Goal: Transaction & Acquisition: Purchase product/service

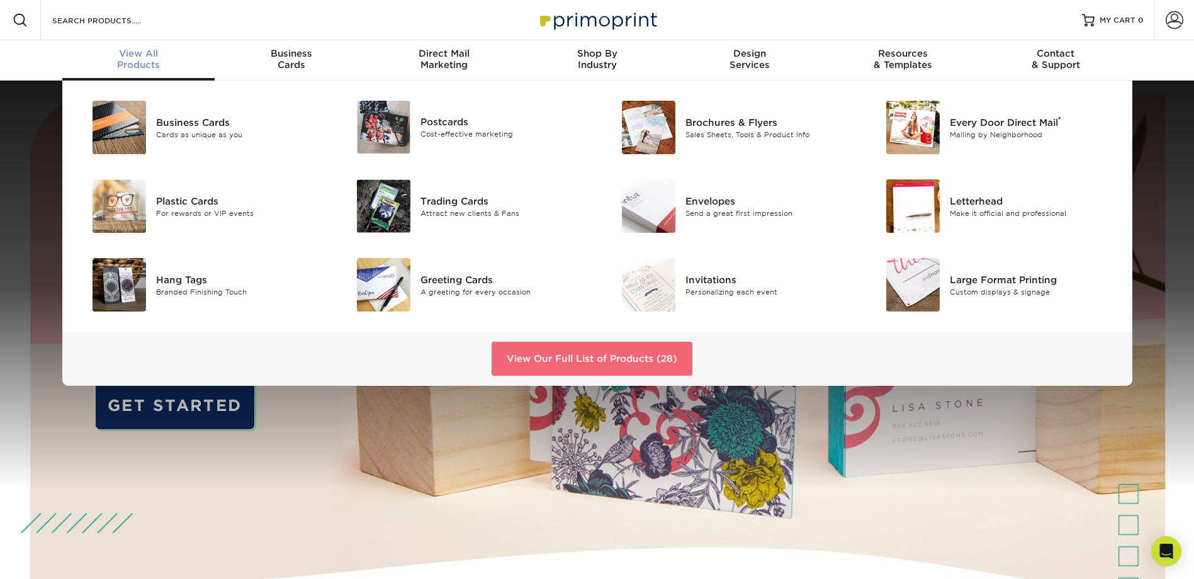
click at [588, 352] on link "View Our Full List of Products (28)" at bounding box center [592, 359] width 201 height 34
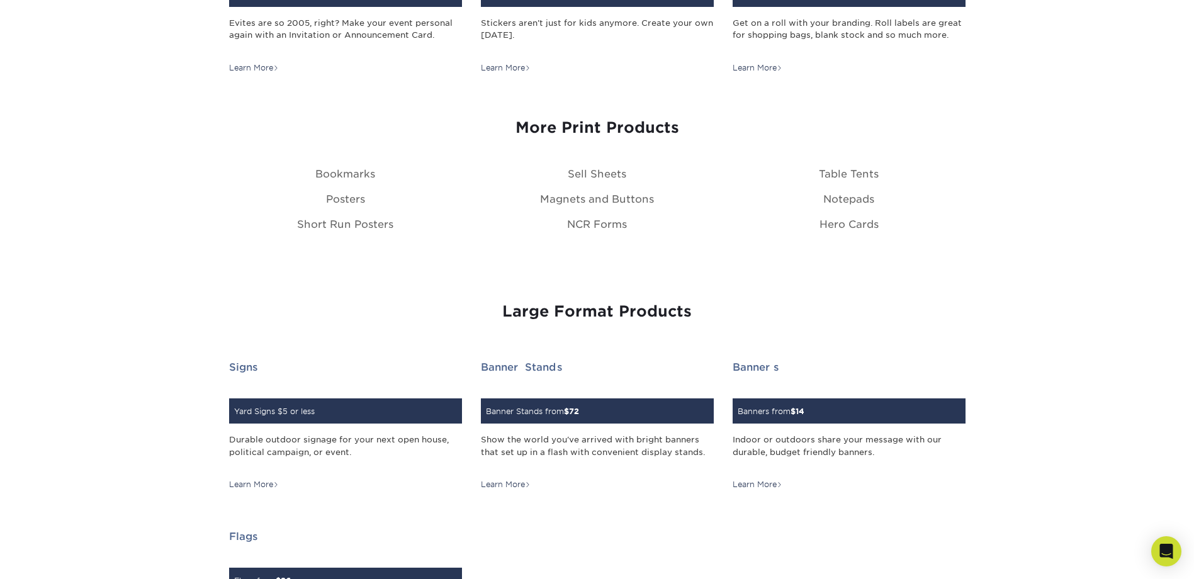
scroll to position [1468, 0]
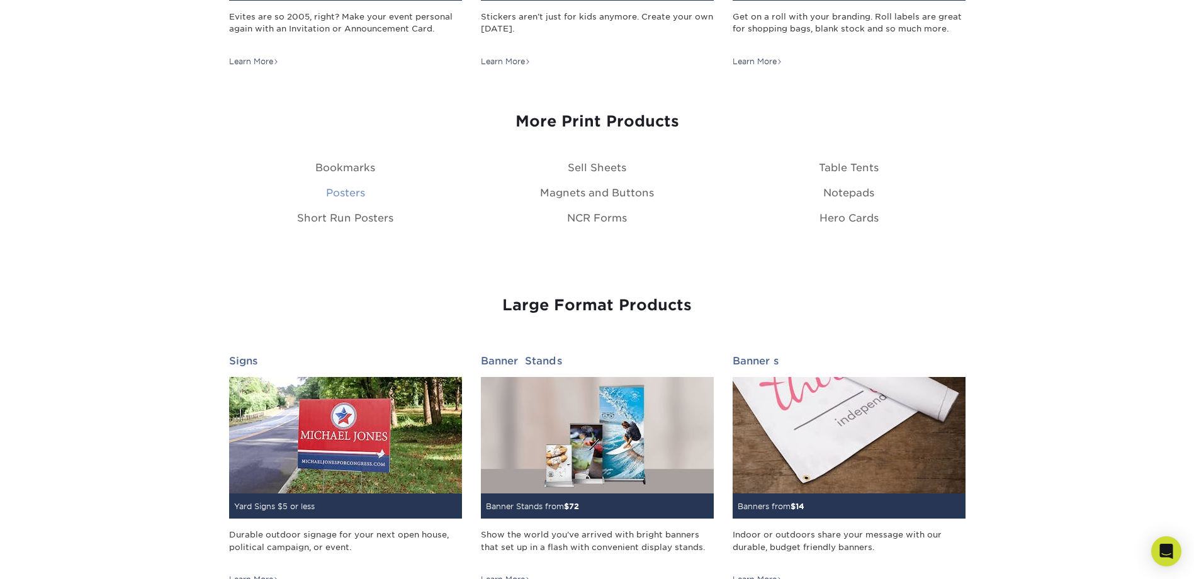
click at [344, 192] on link "Posters" at bounding box center [345, 193] width 39 height 12
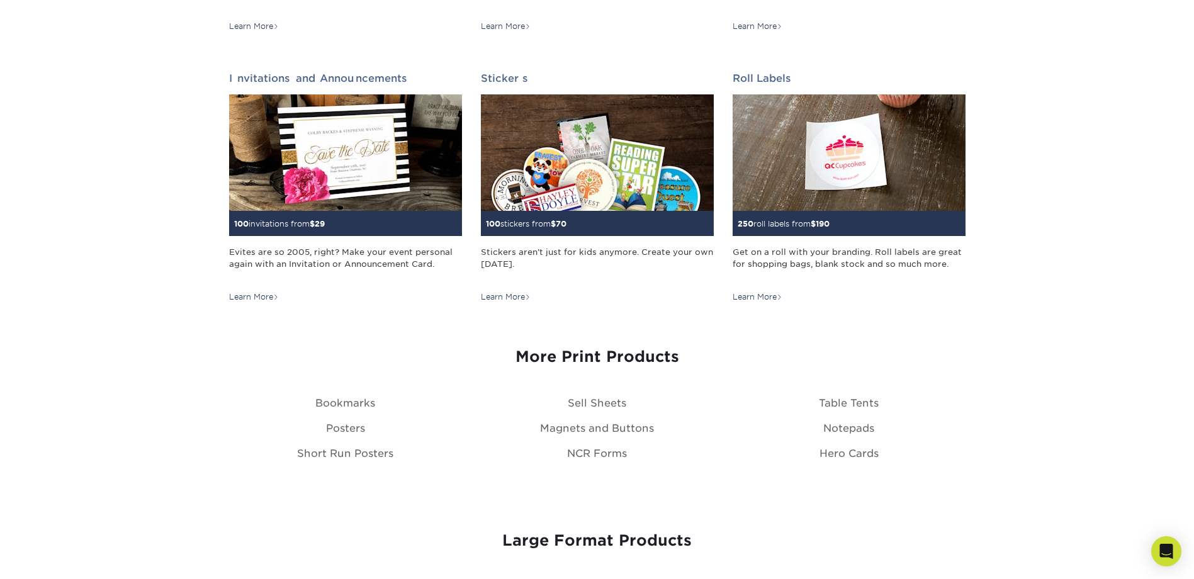
scroll to position [1364, 0]
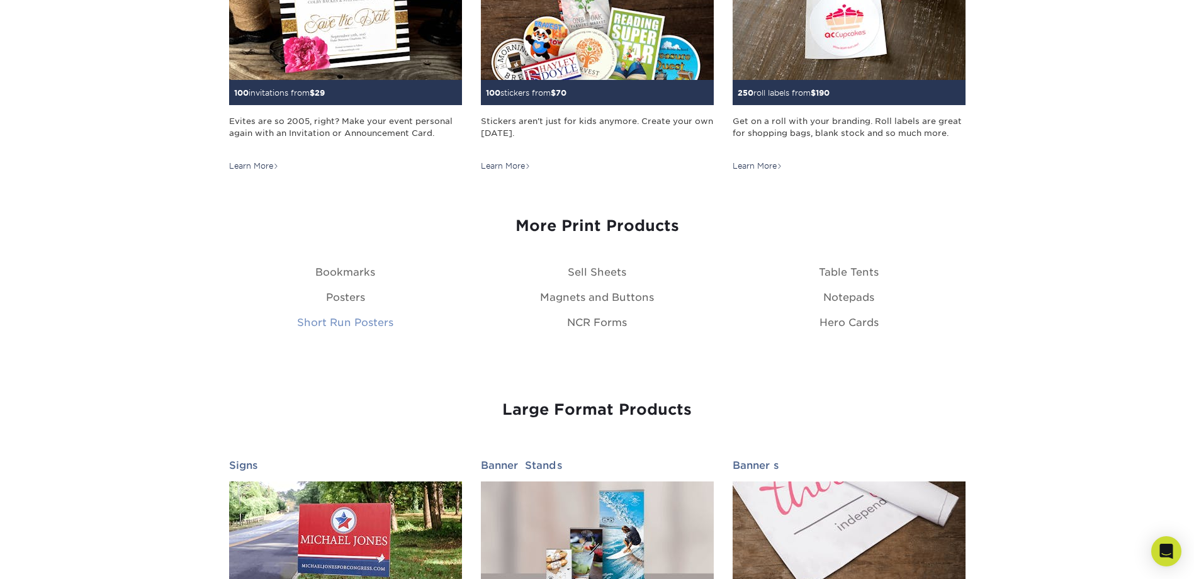
click at [358, 320] on link "Short Run Posters" at bounding box center [345, 323] width 96 height 12
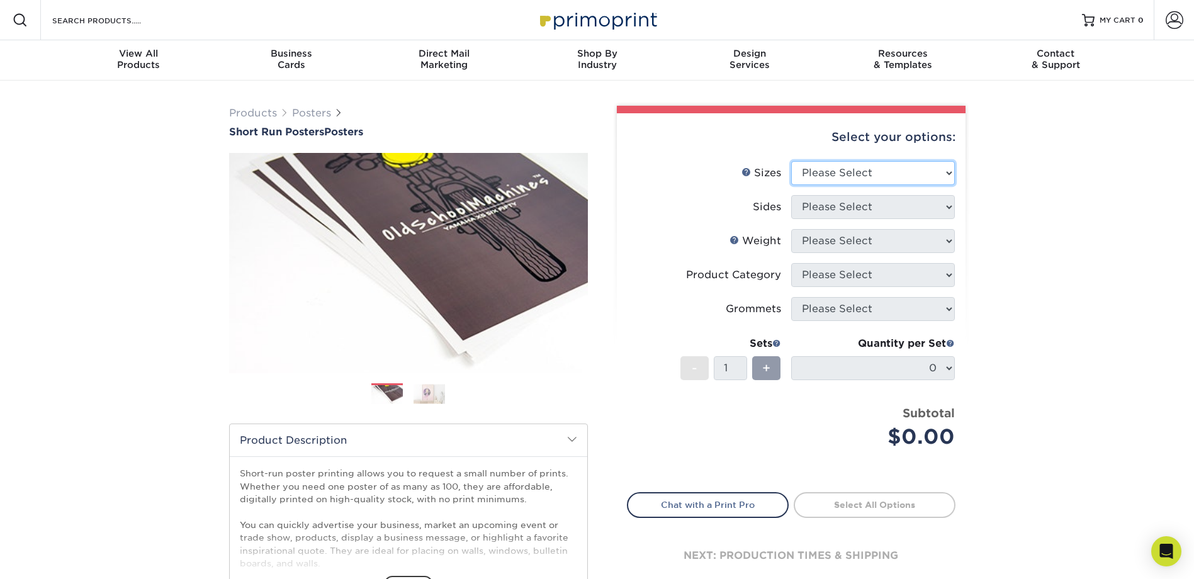
click at [928, 178] on select "Please Select 12" x 12" 12" x 15" 12" x 17" 12" x 18" 12" x 20" 12" x 24" 12" x…" at bounding box center [873, 173] width 164 height 24
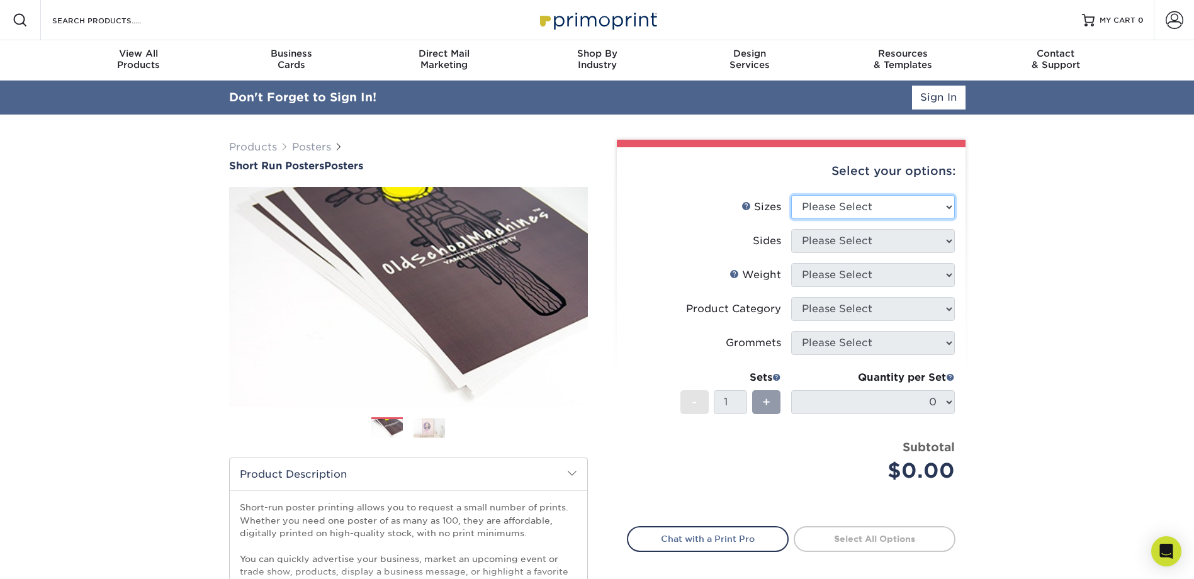
select select "12.00x18.00"
click at [791, 195] on select "Please Select 12" x 12" 12" x 15" 12" x 17" 12" x 18" 12" x 20" 12" x 24" 12" x…" at bounding box center [873, 207] width 164 height 24
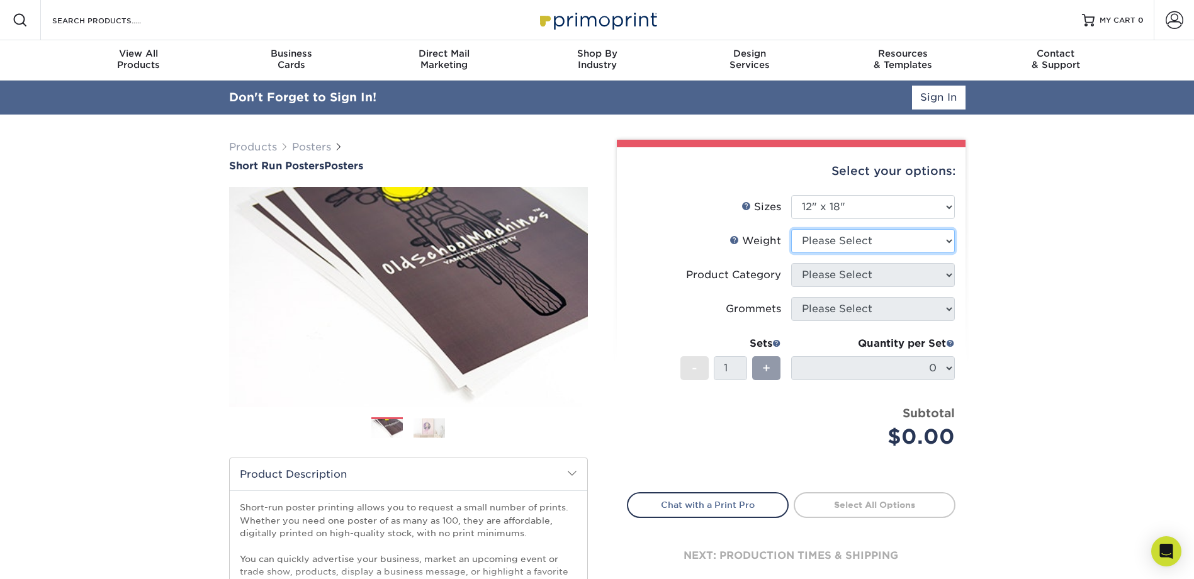
click at [945, 242] on select "Please Select 8PHOTO 12PTC2S" at bounding box center [873, 241] width 164 height 24
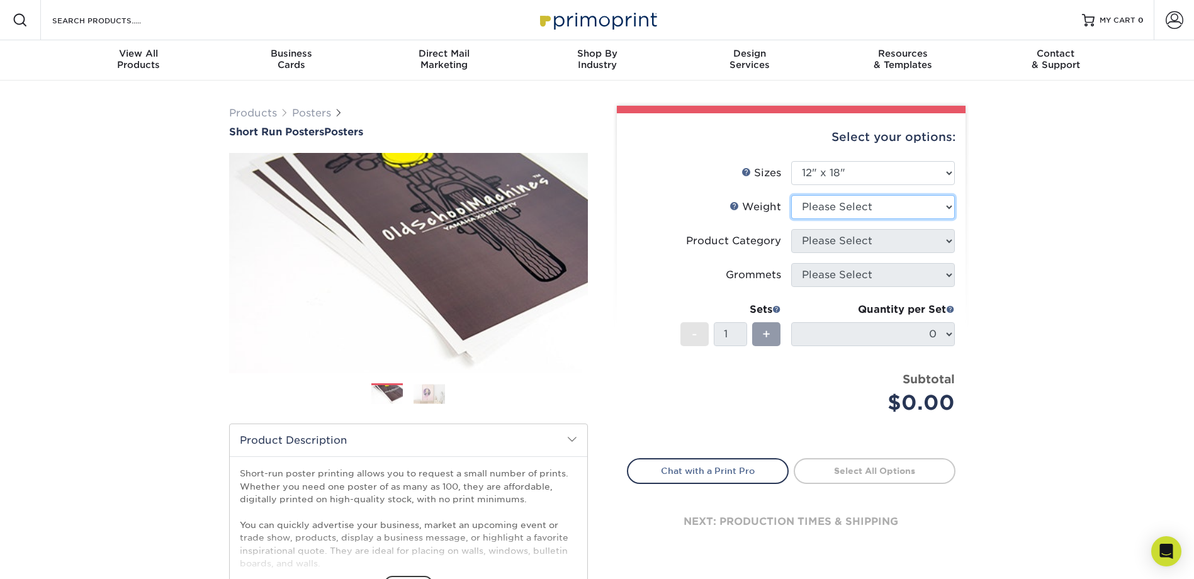
select select "12PTC2S"
click at [791, 195] on select "Please Select 8PHOTO 12PTC2S" at bounding box center [873, 207] width 164 height 24
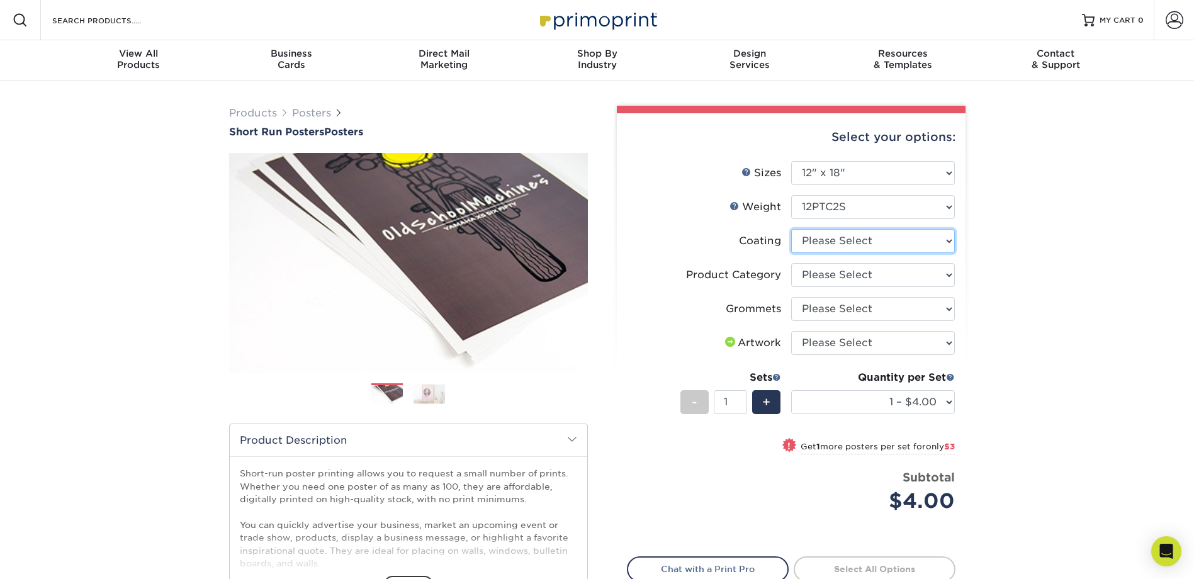
click at [921, 243] on select at bounding box center [873, 241] width 164 height 24
select select "3e7618de-abca-4bda-9f97-8b9129e913d8"
click at [791, 229] on select at bounding box center [873, 241] width 164 height 24
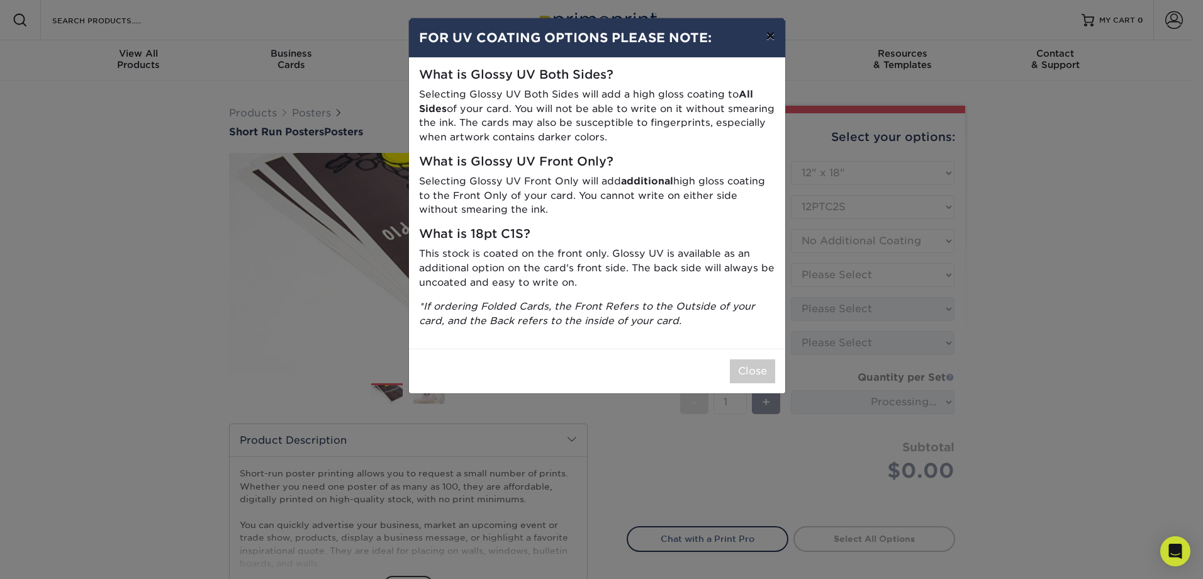
click at [770, 31] on button "×" at bounding box center [770, 35] width 29 height 35
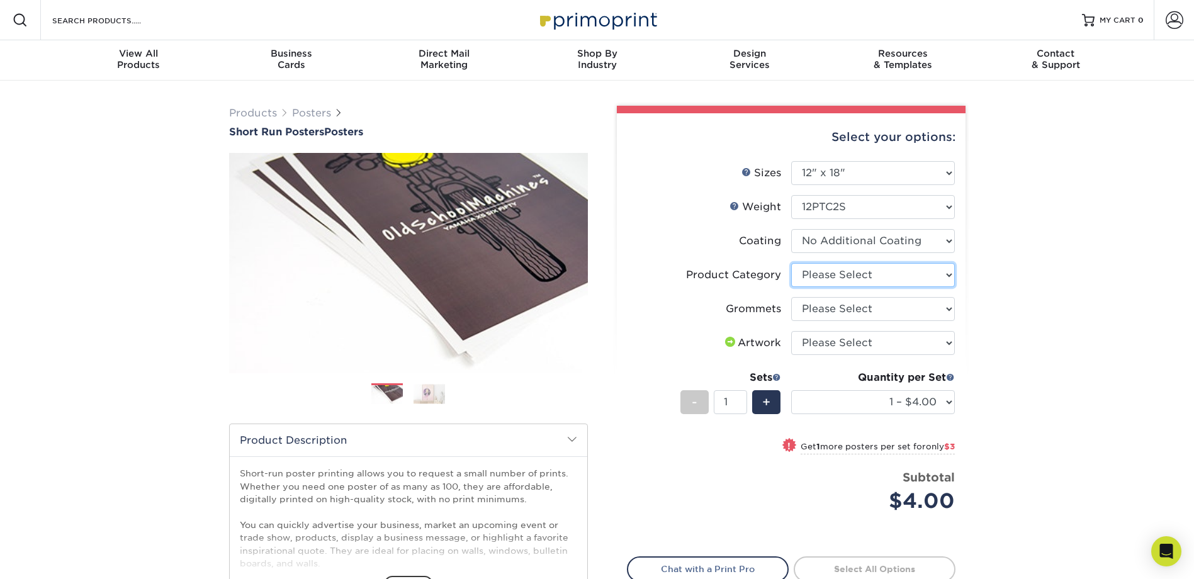
click at [884, 273] on select "Please Select Blockout Poster" at bounding box center [873, 275] width 164 height 24
click at [859, 205] on select "Please Select 8PHOTO 12PTC2S" at bounding box center [873, 207] width 164 height 24
select select "8PHOTO"
click at [791, 195] on select "Please Select 8PHOTO 12PTC2S" at bounding box center [873, 207] width 164 height 24
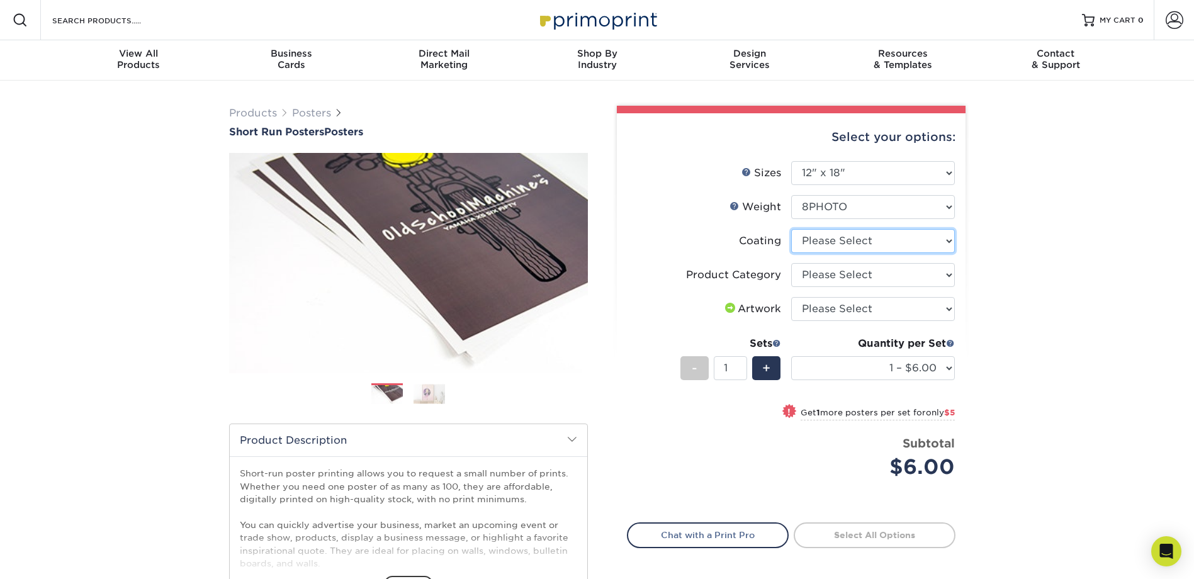
click at [856, 236] on select at bounding box center [873, 241] width 164 height 24
select select "3e7618de-abca-4bda-9f97-8b9129e913d8"
click at [791, 229] on select at bounding box center [873, 241] width 164 height 24
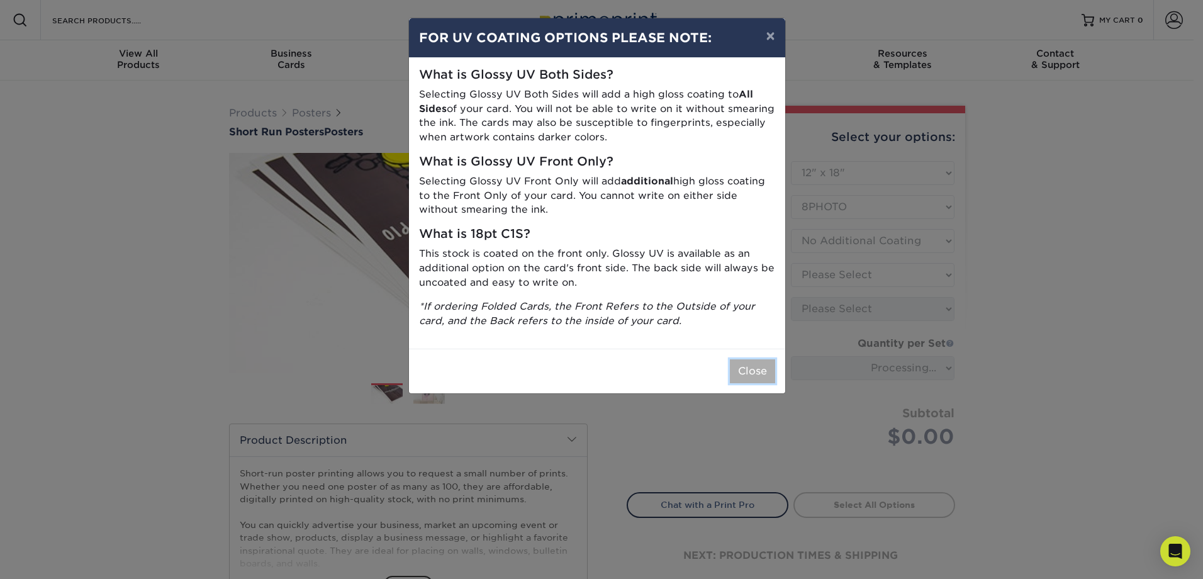
click at [757, 369] on button "Close" at bounding box center [752, 371] width 45 height 24
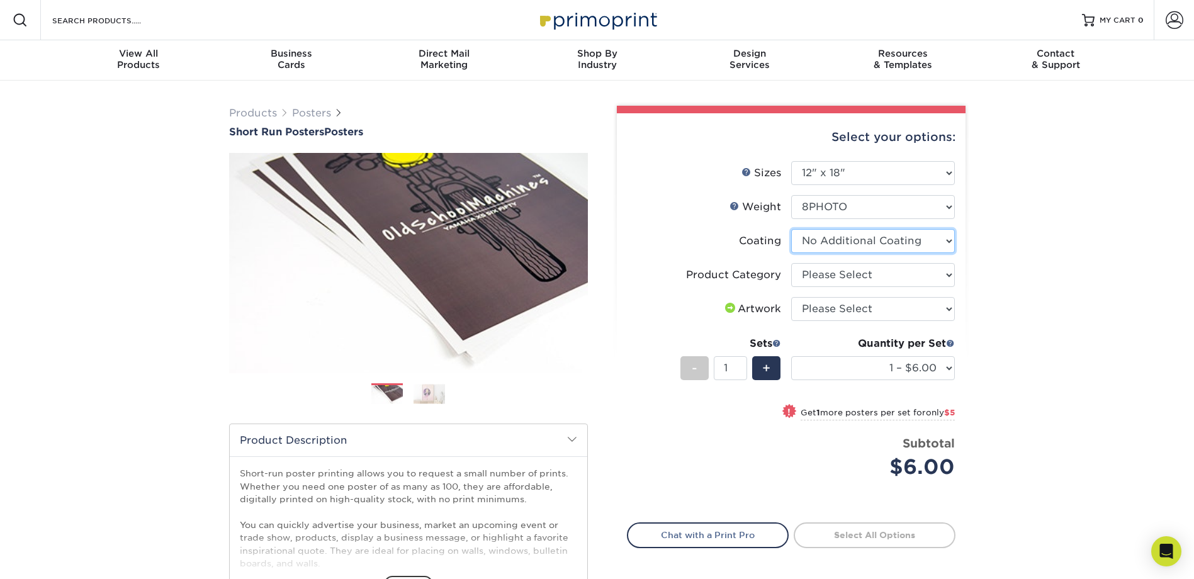
click at [852, 243] on select at bounding box center [873, 241] width 164 height 24
click at [791, 229] on select at bounding box center [873, 241] width 164 height 24
click at [849, 274] on select "Please Select 8mil Photopaper Poster - Gloss" at bounding box center [873, 275] width 164 height 24
select select "18b74cc8-844d-4e62-9d0c-08a50927668f"
click at [791, 263] on select "Please Select 8mil Photopaper Poster - Gloss" at bounding box center [873, 275] width 164 height 24
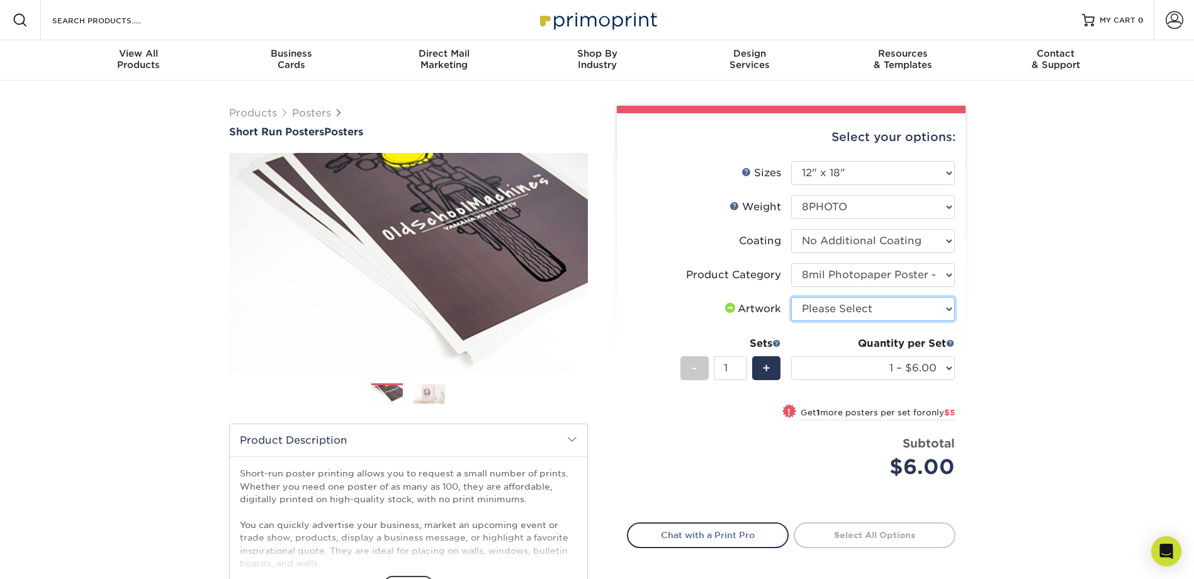
click at [859, 306] on select "Please Select I will upload files I need a design - $150" at bounding box center [873, 309] width 164 height 24
select select "upload"
click at [791, 297] on select "Please Select I will upload files I need a design - $150" at bounding box center [873, 309] width 164 height 24
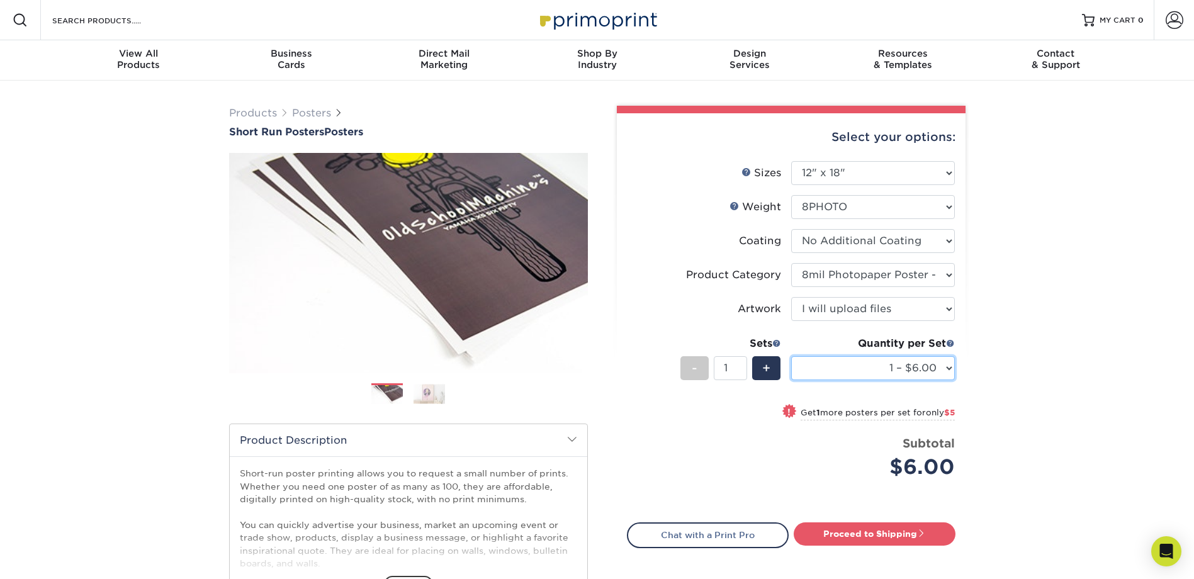
click at [947, 367] on select "1 – $6.00 2 – $11.00 3 – $16.00 4 – $22.00 5 – $27.00 6 – $32.00 7 – $38.00 8 –…" at bounding box center [873, 368] width 164 height 24
click at [990, 186] on div "Products Posters Short Run Posters Posters" at bounding box center [597, 417] width 1194 height 672
click at [926, 199] on select "Please Select 8PHOTO 12PTC2S" at bounding box center [873, 207] width 164 height 24
select select "12PTC2S"
click at [791, 195] on select "Please Select 8PHOTO 12PTC2S" at bounding box center [873, 207] width 164 height 24
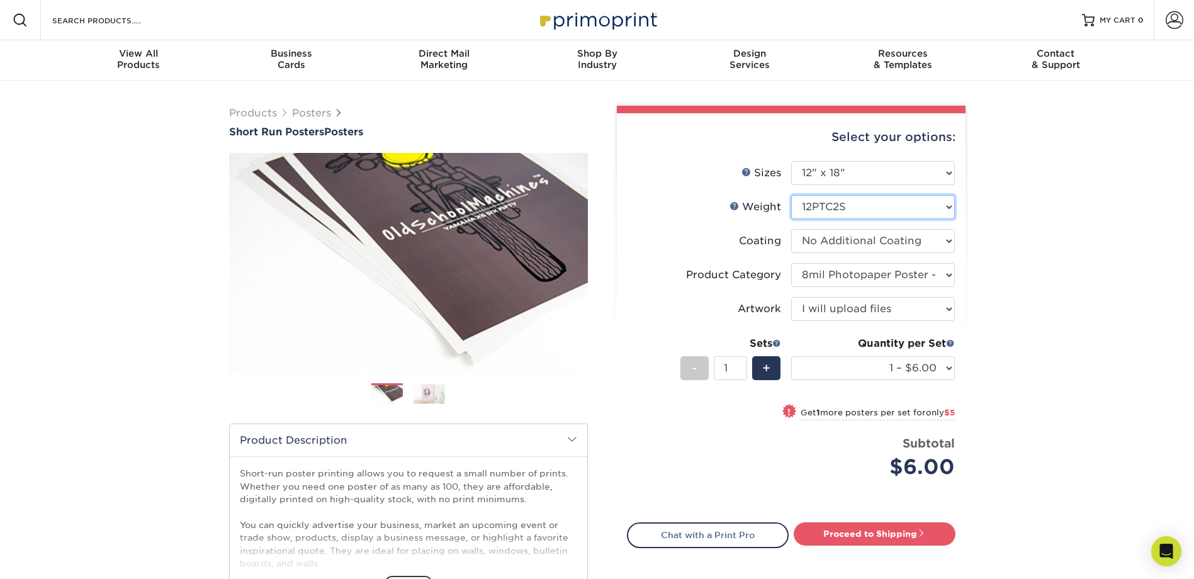
select select "-1"
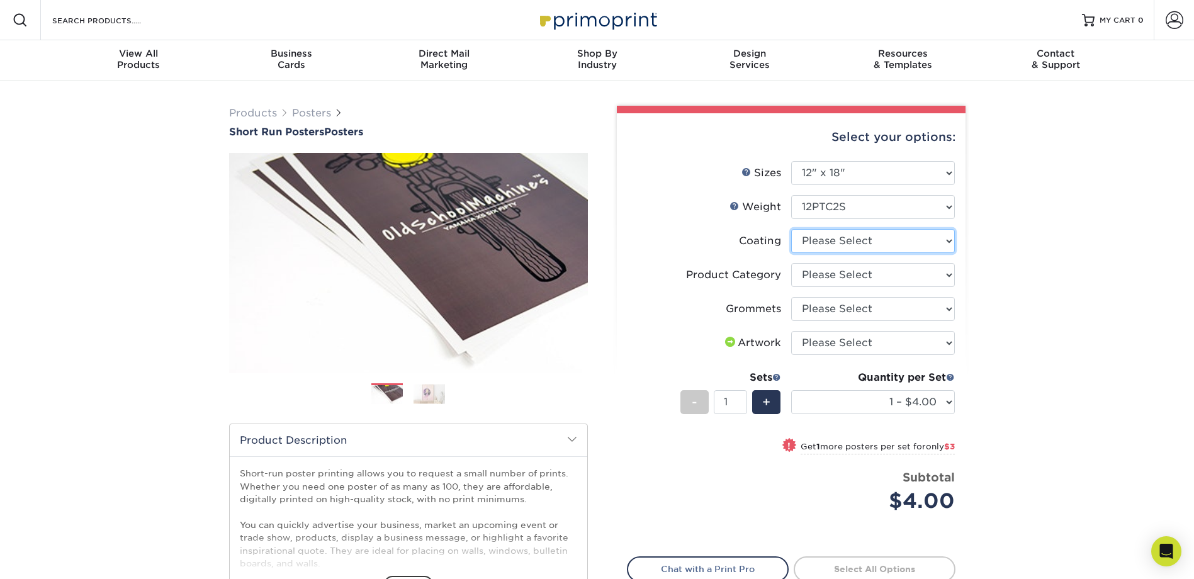
click at [925, 235] on select at bounding box center [873, 241] width 164 height 24
select select "3e7618de-abca-4bda-9f97-8b9129e913d8"
click at [791, 229] on select at bounding box center [873, 241] width 164 height 24
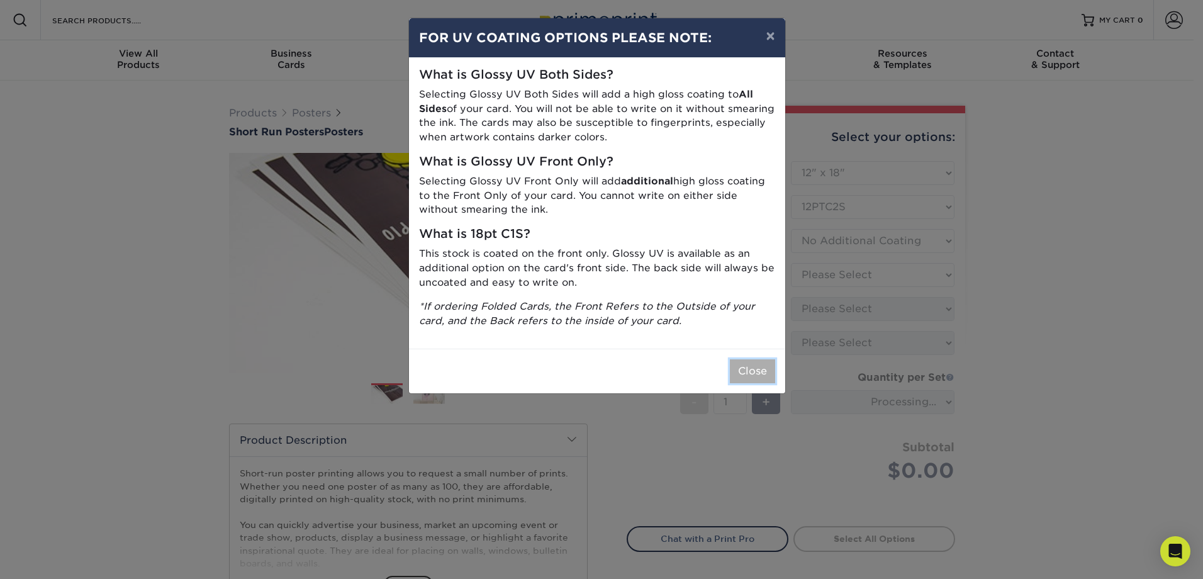
click at [759, 370] on button "Close" at bounding box center [752, 371] width 45 height 24
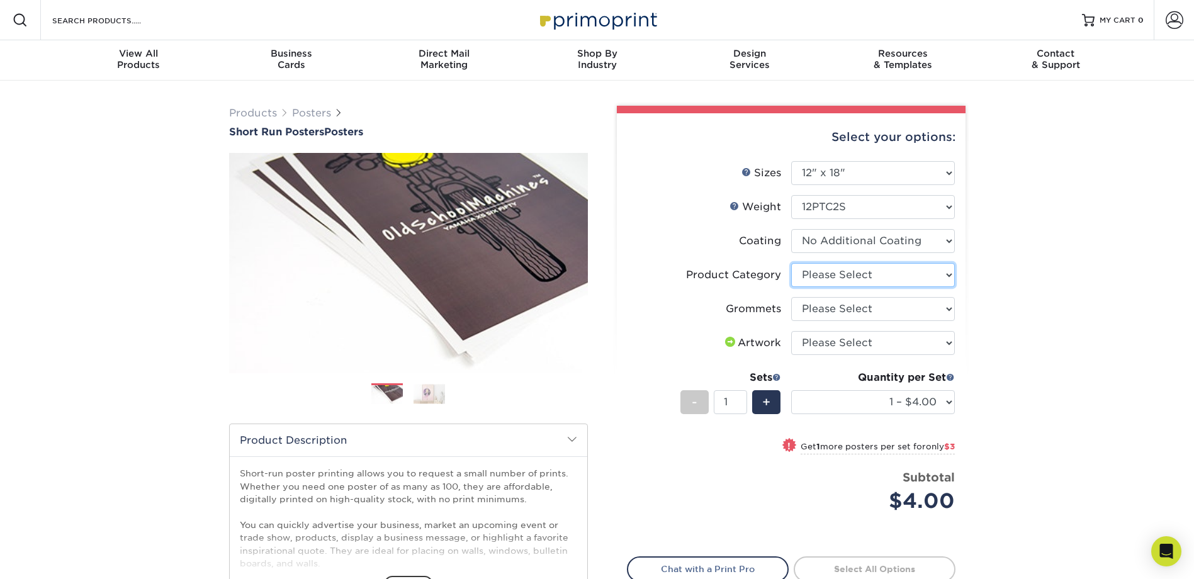
click at [905, 274] on select "Please Select Blockout Poster" at bounding box center [873, 275] width 164 height 24
select select "fa4be506-53fb-4ae9-92ef-b1dd4b719e38"
click at [791, 263] on select "Please Select Blockout Poster" at bounding box center [873, 275] width 164 height 24
click at [885, 305] on select "Please Select No Grommets Yes, Grommet All 4 Corners Yes, Grommets Top Corners …" at bounding box center [873, 309] width 164 height 24
select select "90d329df-db80-4206-b821-ff9d3f363977"
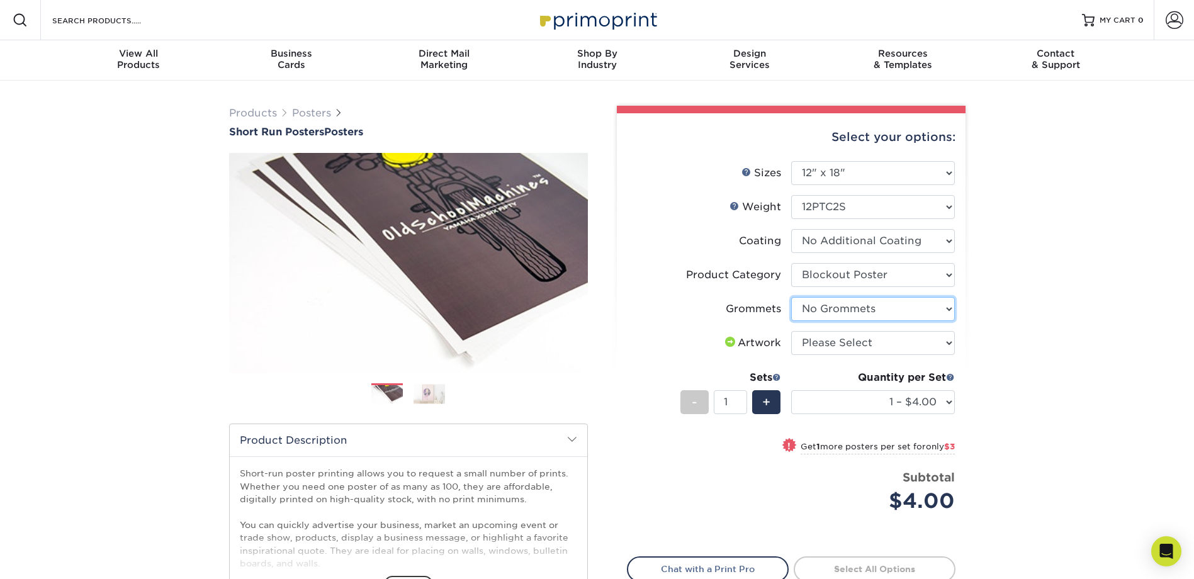
click at [791, 297] on select "Please Select No Grommets Yes, Grommet All 4 Corners Yes, Grommets Top Corners …" at bounding box center [873, 309] width 164 height 24
click at [903, 346] on select "Please Select I will upload files I need a design - $150" at bounding box center [873, 343] width 164 height 24
select select "upload"
click at [791, 331] on select "Please Select I will upload files I need a design - $150" at bounding box center [873, 343] width 164 height 24
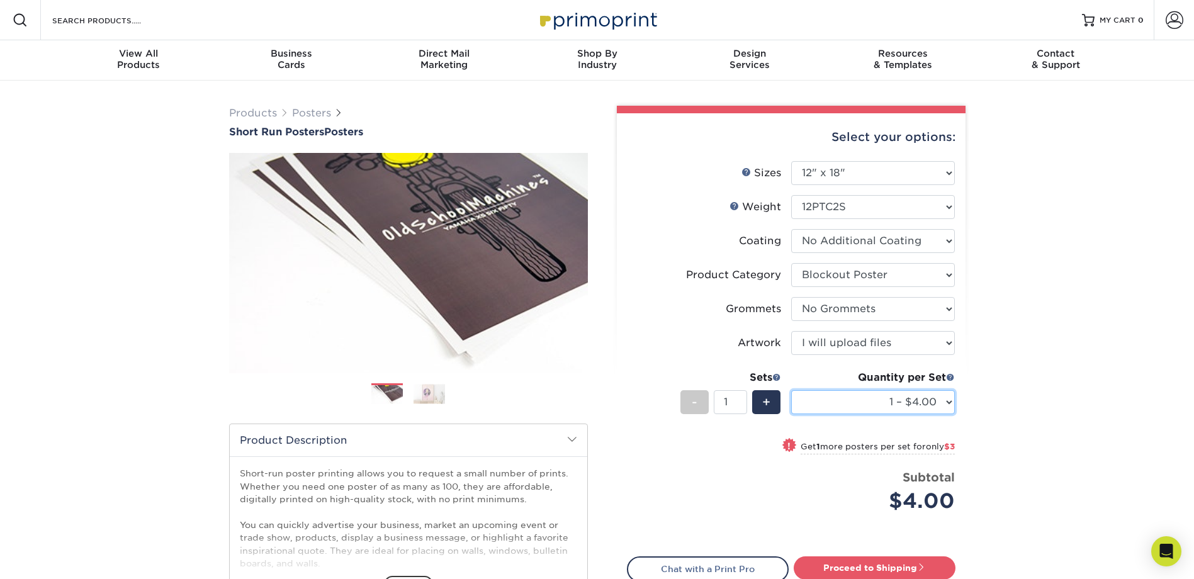
click at [942, 400] on select "1 – $4.00 2 – $7.00 3 – $11.00 4 – $14.00 5 – $17.00 6 – $21.00 7 – $24.00 8 – …" at bounding box center [873, 402] width 164 height 24
select select "12 – $41.00"
click at [791, 390] on select "1 – $4.00 2 – $7.00 3 – $11.00 4 – $14.00 5 – $17.00 6 – $21.00 7 – $24.00 8 – …" at bounding box center [873, 402] width 164 height 24
click at [930, 271] on select "Please Select Blockout Poster" at bounding box center [873, 275] width 164 height 24
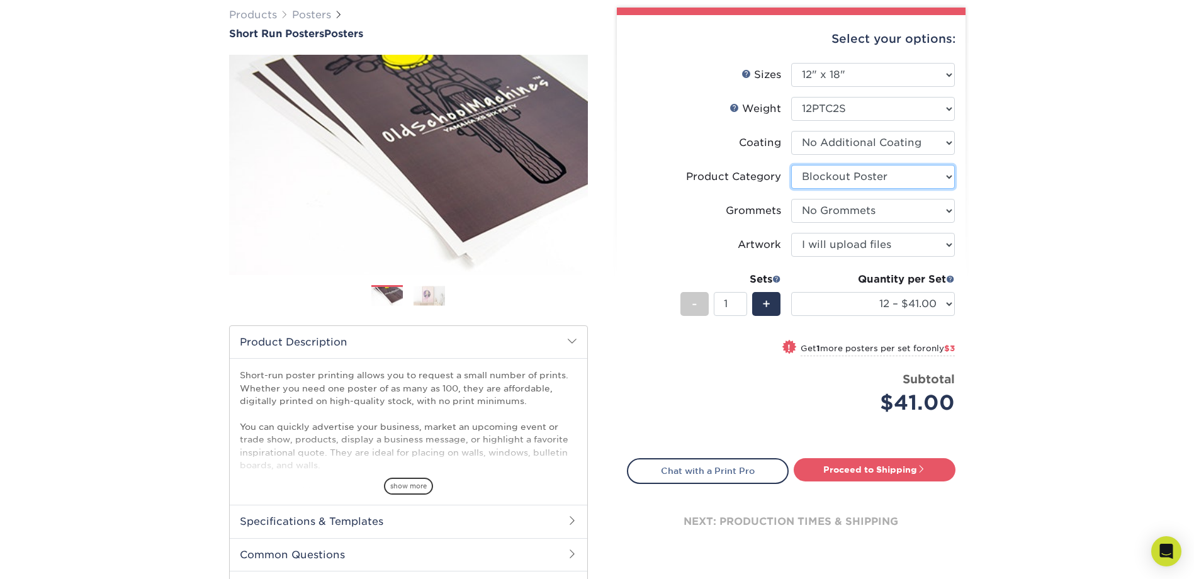
scroll to position [210, 0]
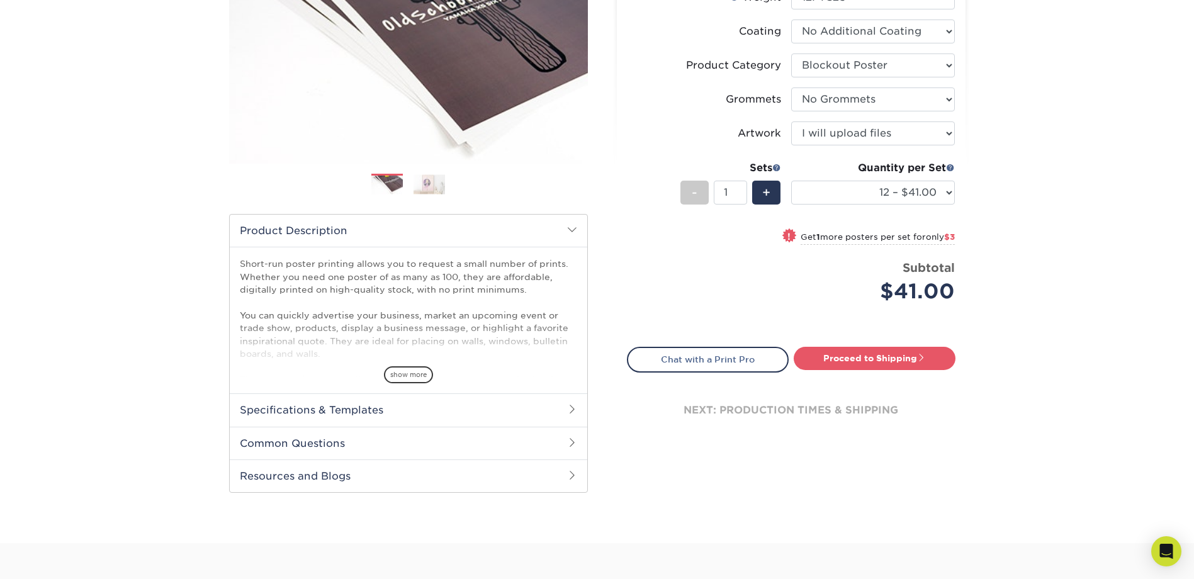
click at [328, 447] on h2 "Common Questions" at bounding box center [408, 443] width 357 height 33
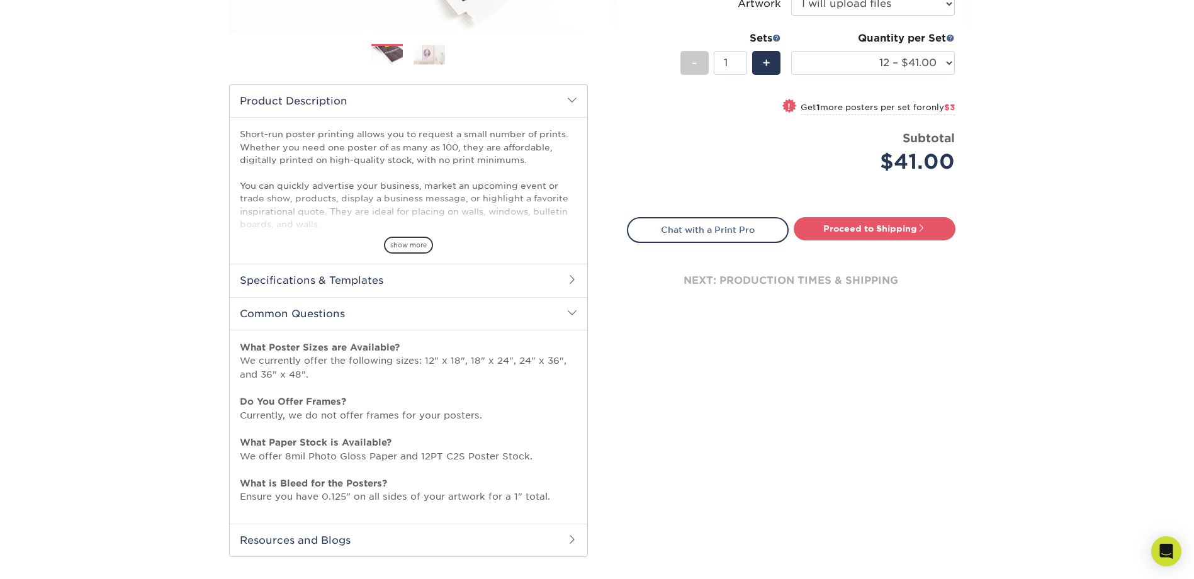
scroll to position [0, 0]
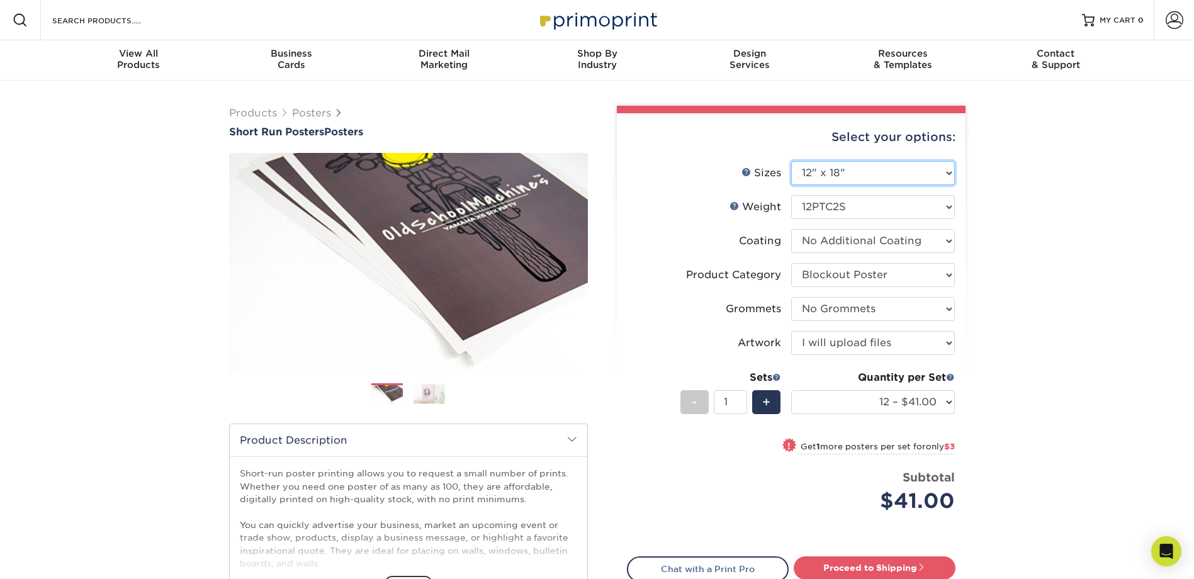
click at [936, 177] on select "Please Select 12" x 12" 12" x 15" 12" x 17" 12" x 18" 12" x 20" 12" x 24" 12" x…" at bounding box center [873, 173] width 164 height 24
click at [940, 311] on select "Please Select No Grommets Yes, Grommet All 4 Corners Yes, Grommets Top Corners …" at bounding box center [873, 309] width 164 height 24
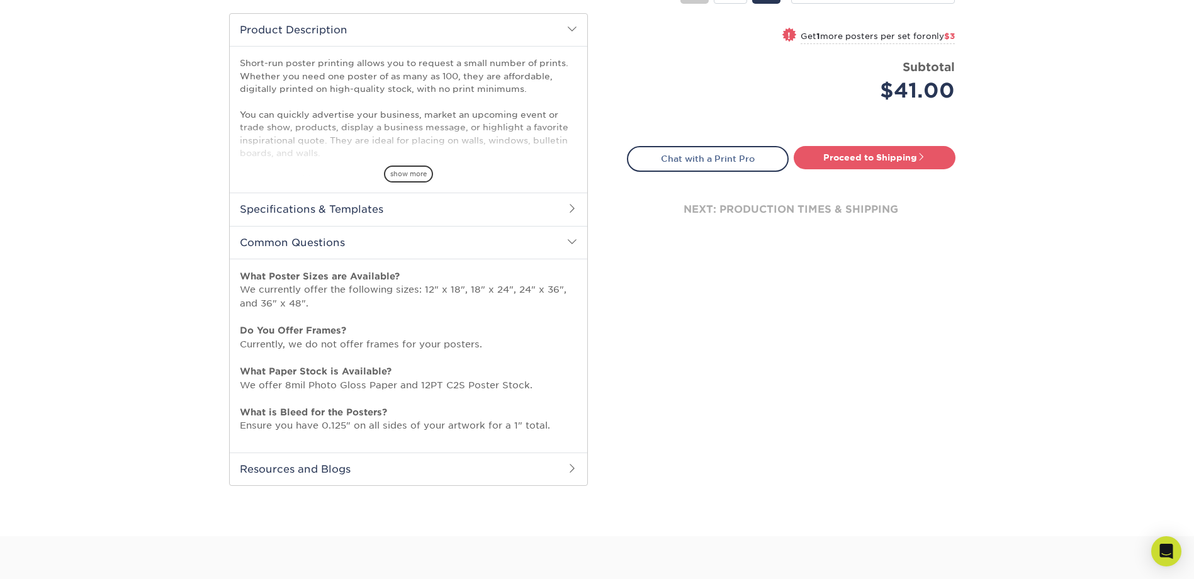
scroll to position [524, 0]
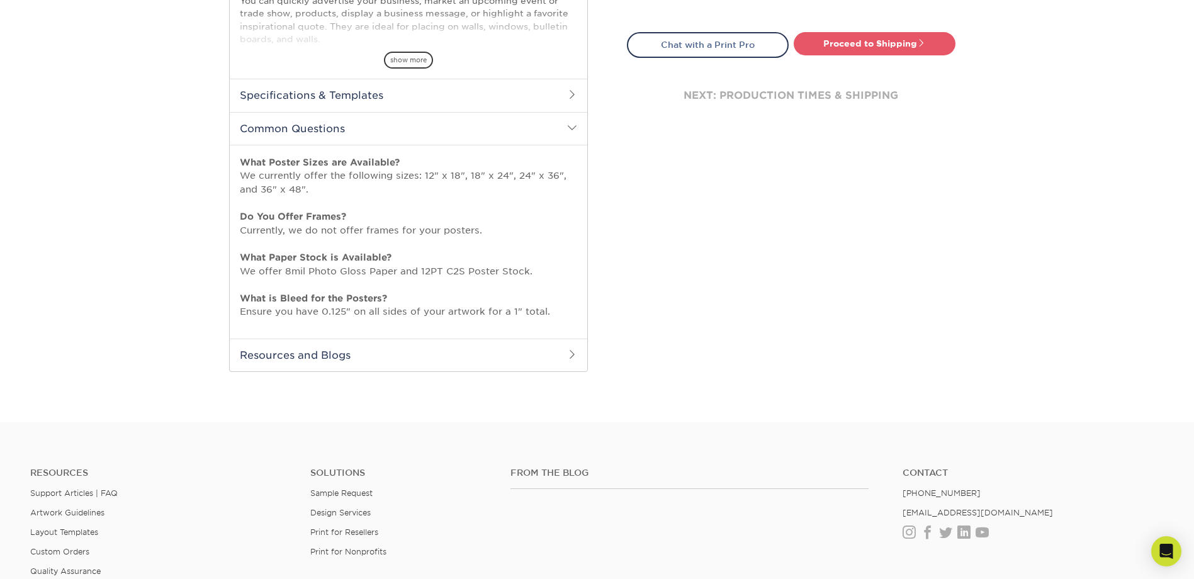
click at [362, 93] on h2 "Specifications & Templates" at bounding box center [408, 95] width 357 height 33
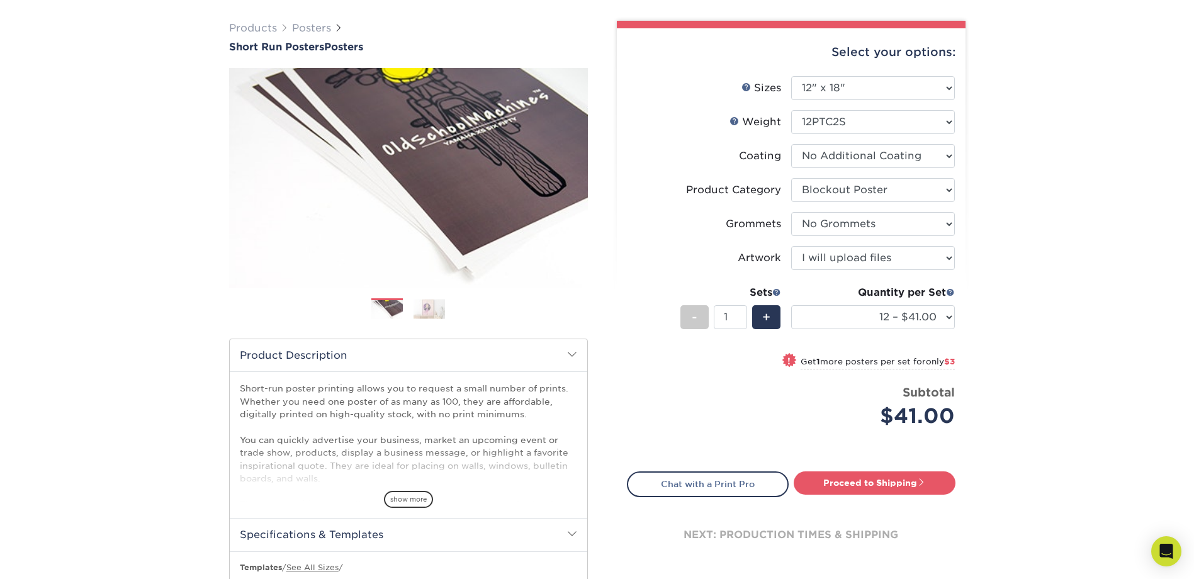
scroll to position [0, 0]
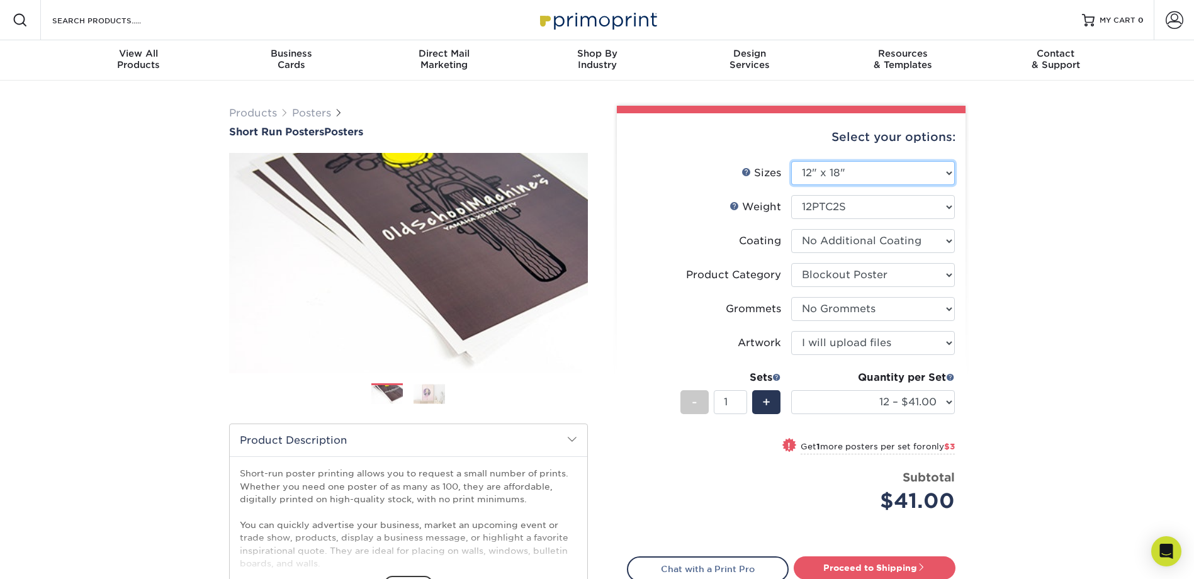
click at [933, 173] on select "Please Select 12" x 12" 12" x 15" 12" x 17" 12" x 18" 12" x 20" 12" x 24" 12" x…" at bounding box center [873, 173] width 164 height 24
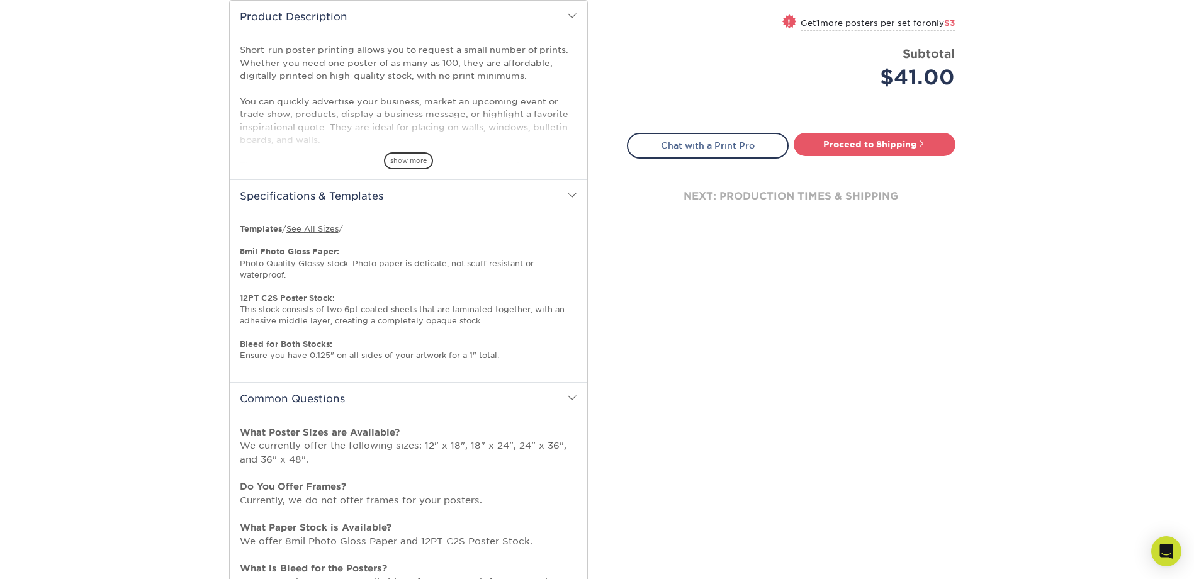
scroll to position [420, 0]
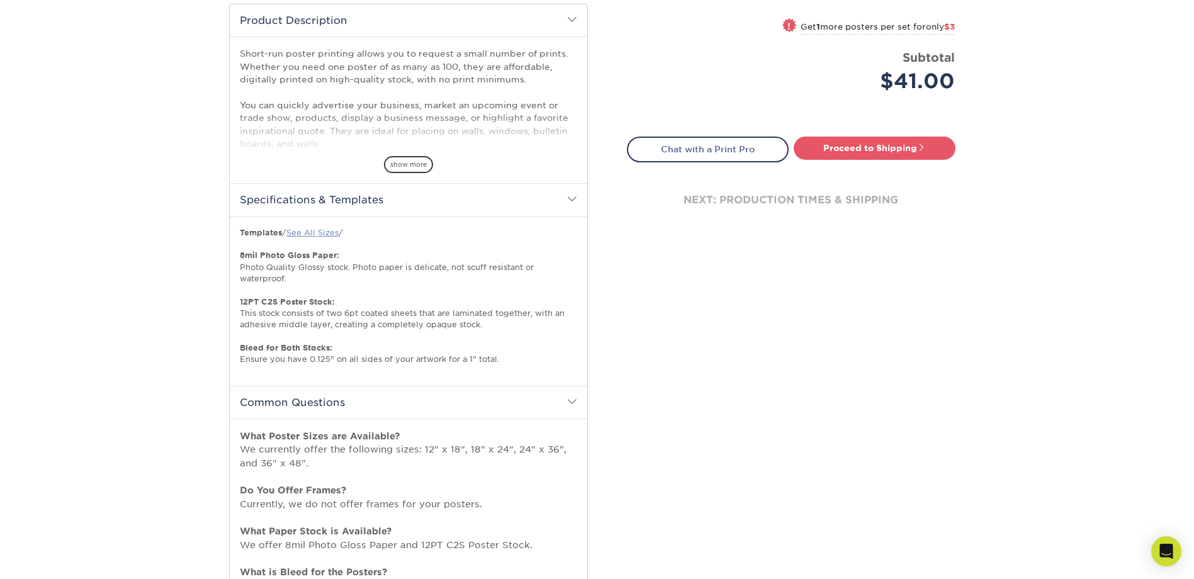
click at [322, 229] on link "See All Sizes" at bounding box center [312, 232] width 52 height 9
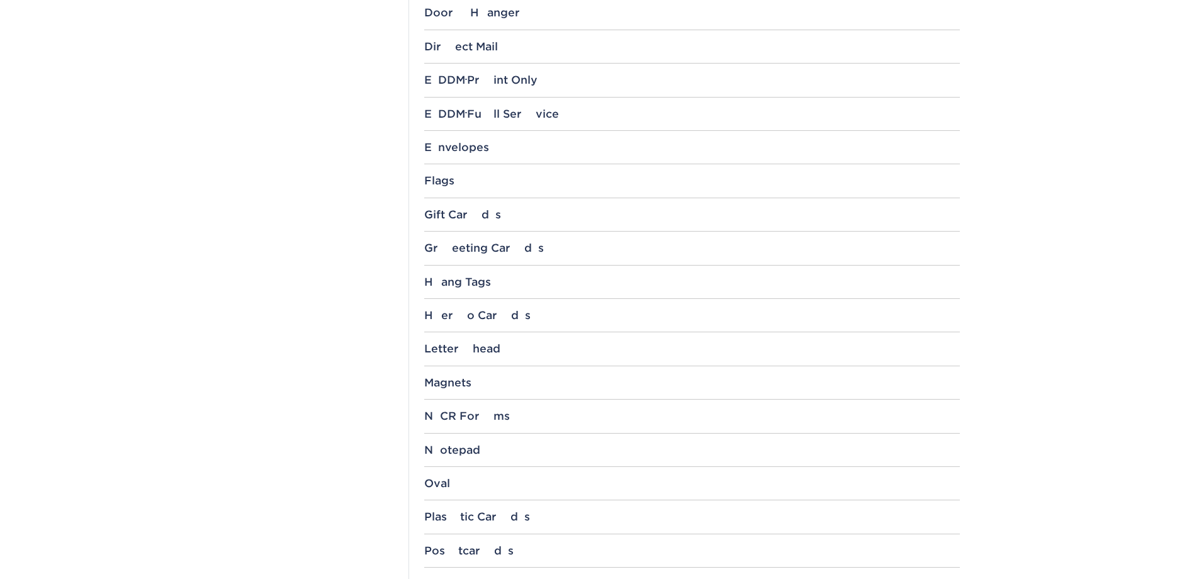
scroll to position [1259, 0]
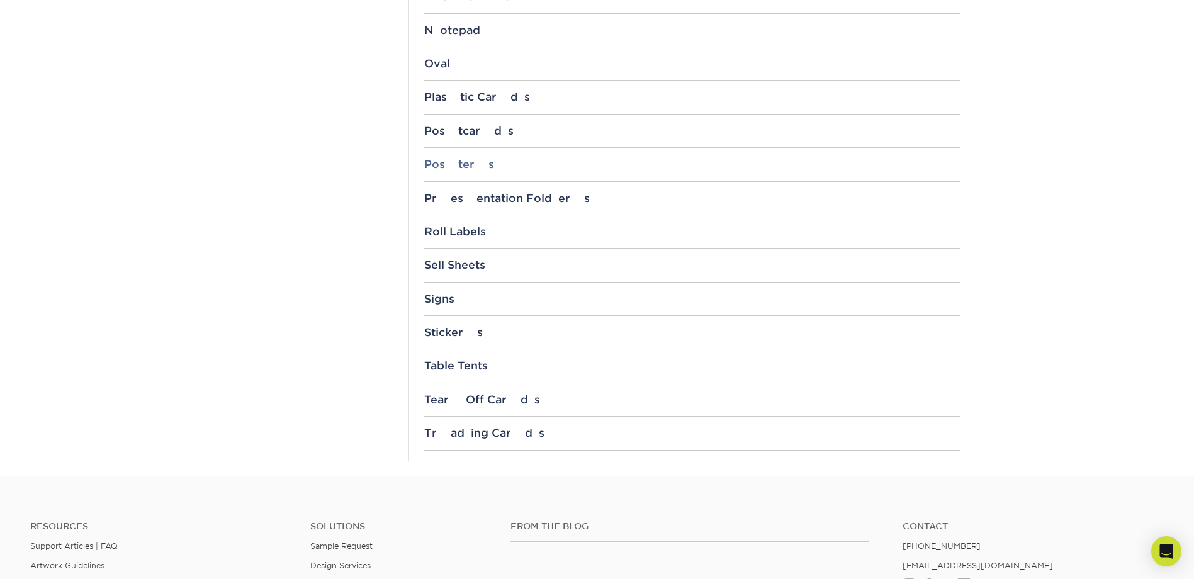
click at [456, 169] on div "Posters" at bounding box center [692, 164] width 536 height 13
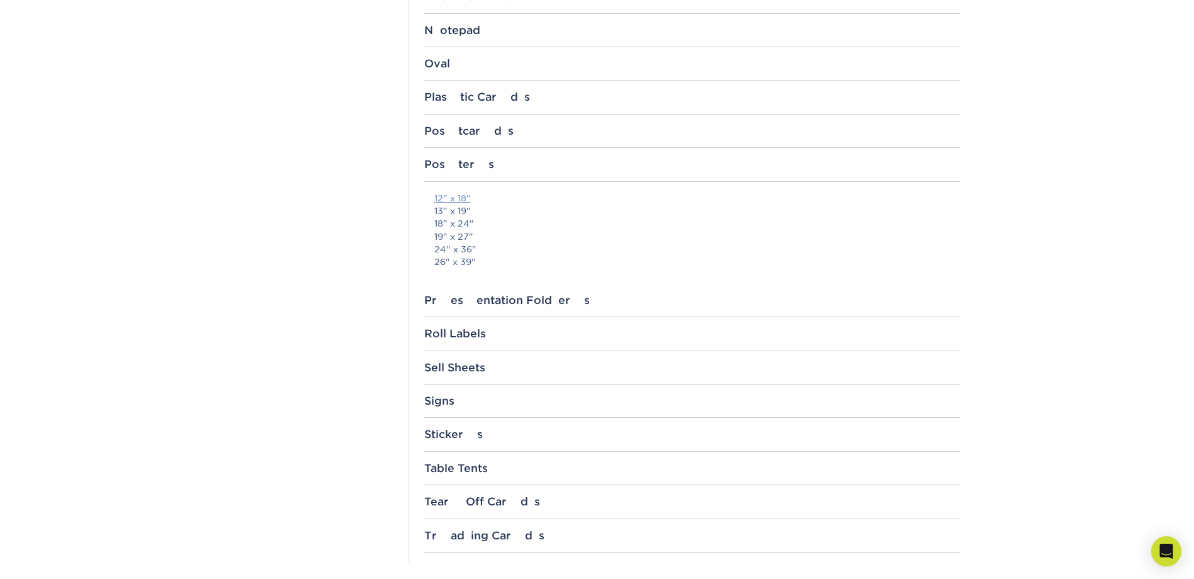
click at [454, 196] on link "12" x 18"" at bounding box center [452, 198] width 37 height 10
